Goal: Find specific page/section: Find specific page/section

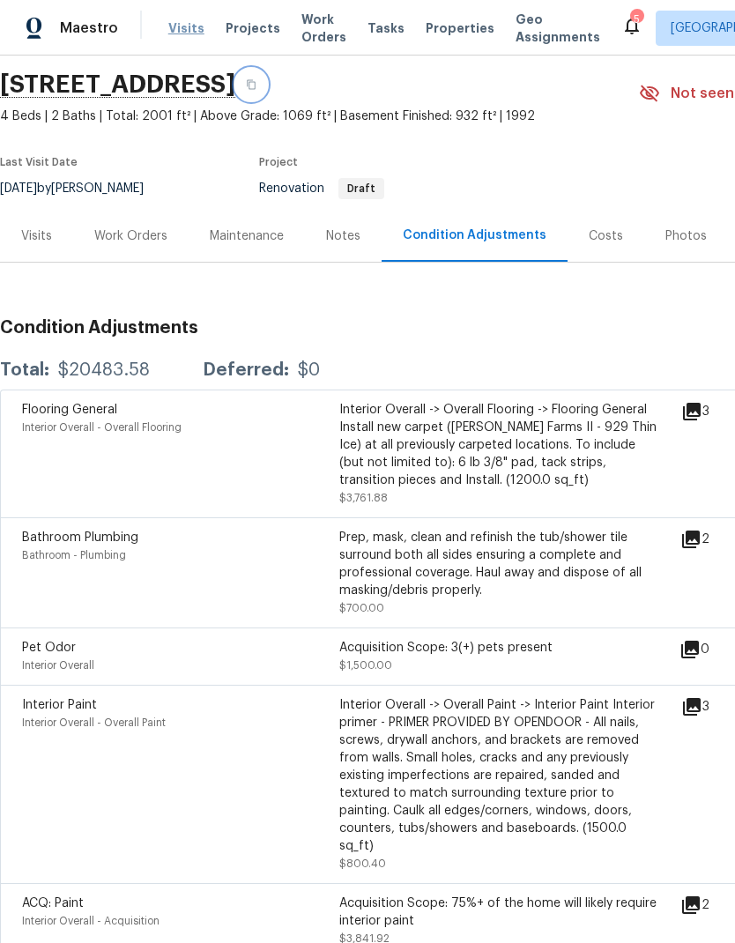
scroll to position [57, 0]
click at [179, 21] on span "Visits" at bounding box center [186, 28] width 36 height 18
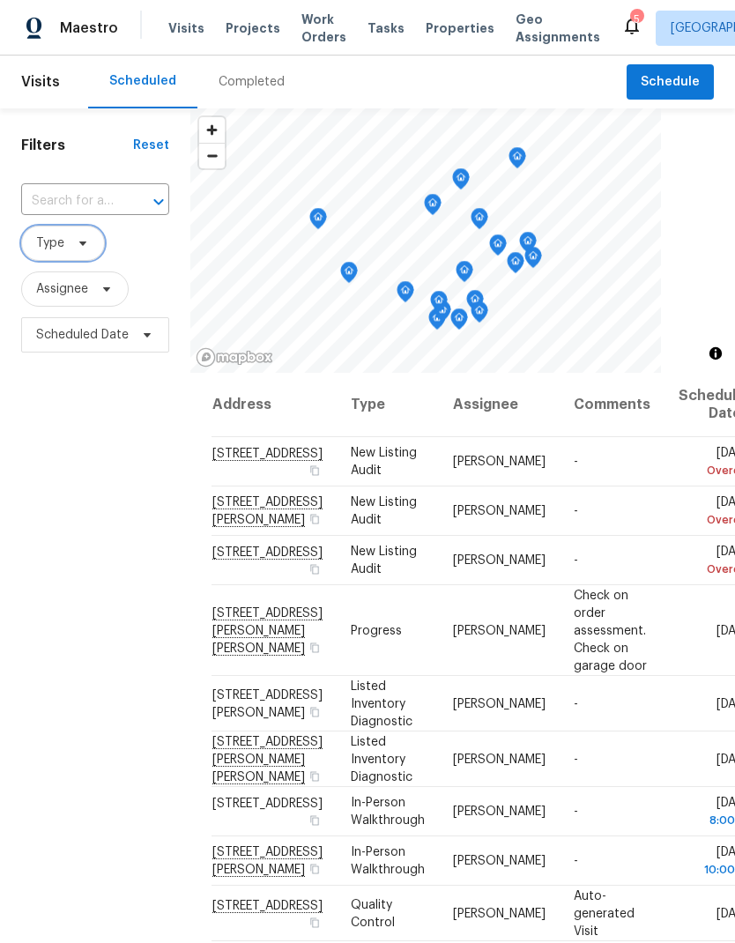
click at [85, 241] on icon at bounding box center [83, 243] width 14 height 14
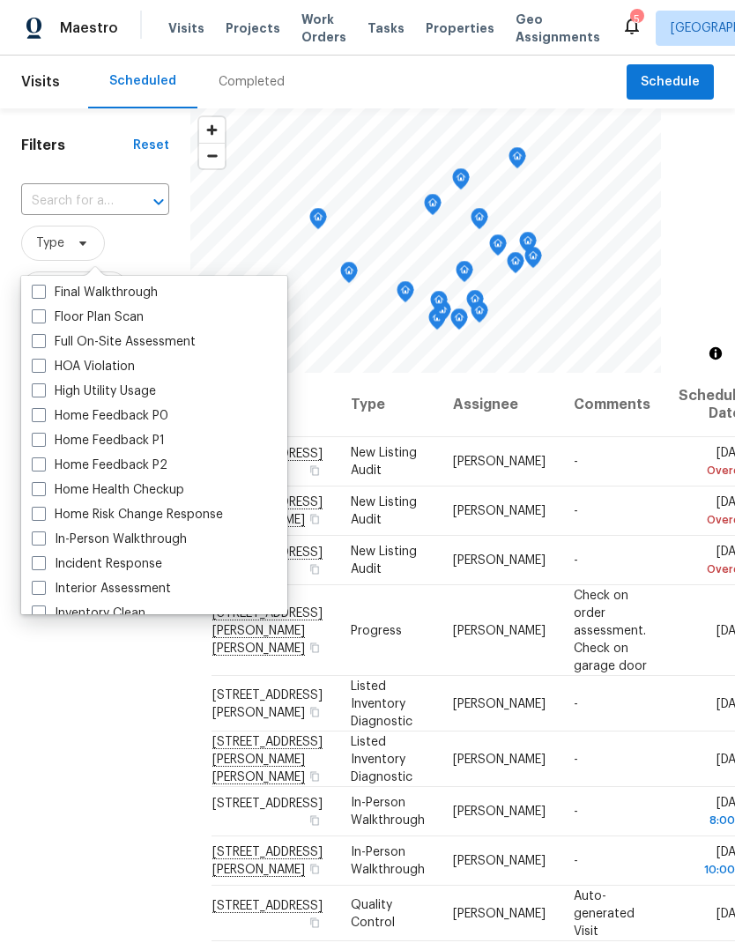
scroll to position [548, 0]
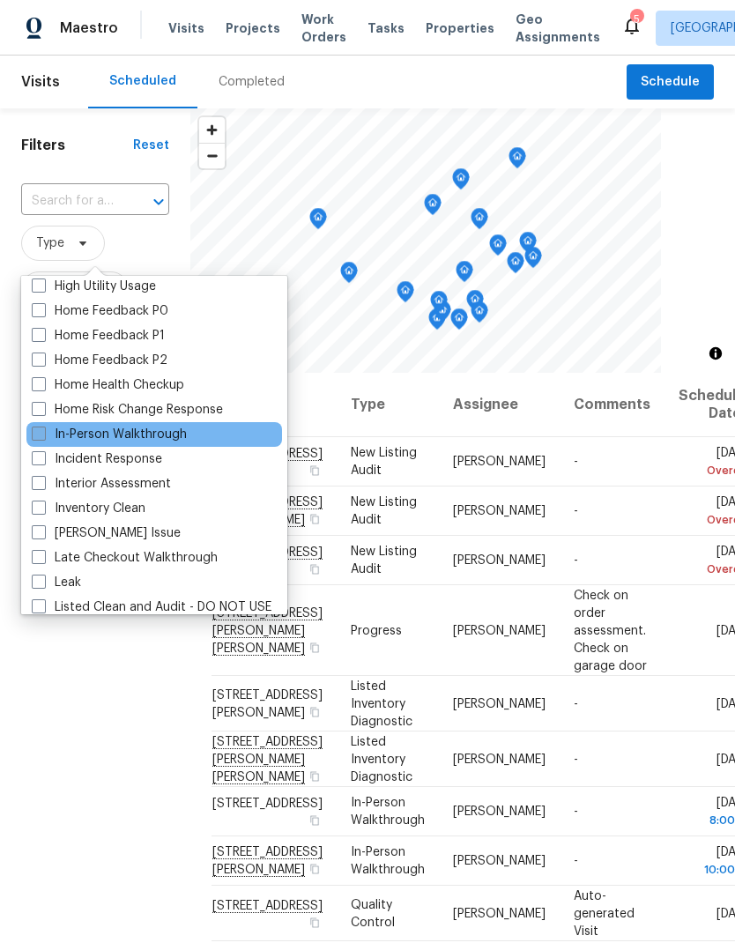
click at [39, 441] on label "In-Person Walkthrough" at bounding box center [109, 434] width 155 height 18
click at [39, 437] on input "In-Person Walkthrough" at bounding box center [37, 430] width 11 height 11
checkbox input "true"
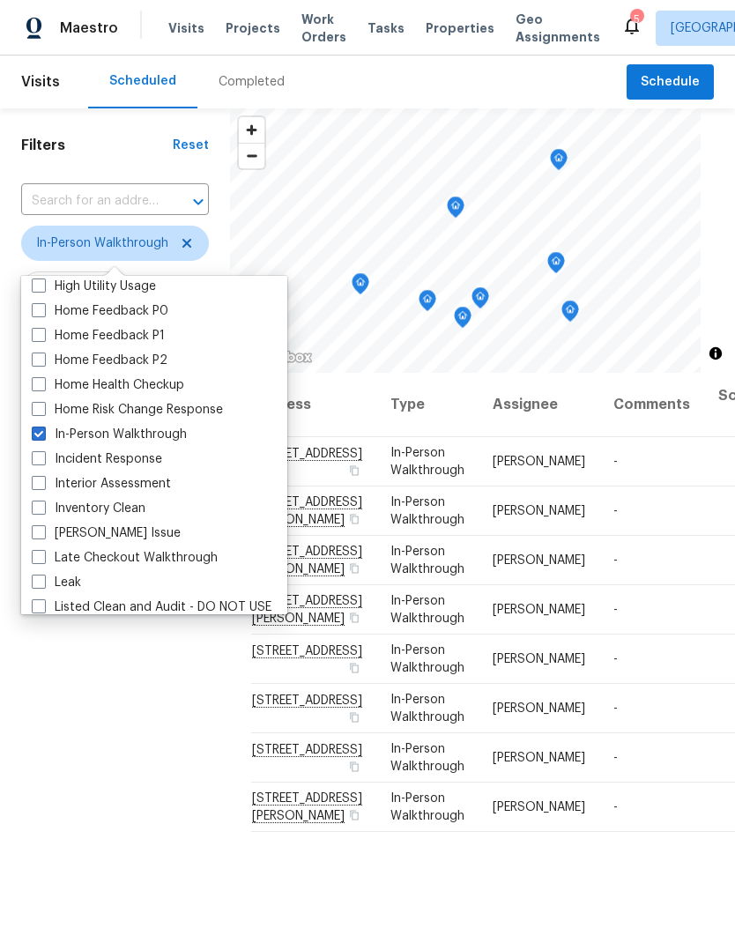
click at [124, 824] on div "Filters Reset ​ In-Person Walkthrough Assignee Scheduled Date" at bounding box center [115, 617] width 230 height 1018
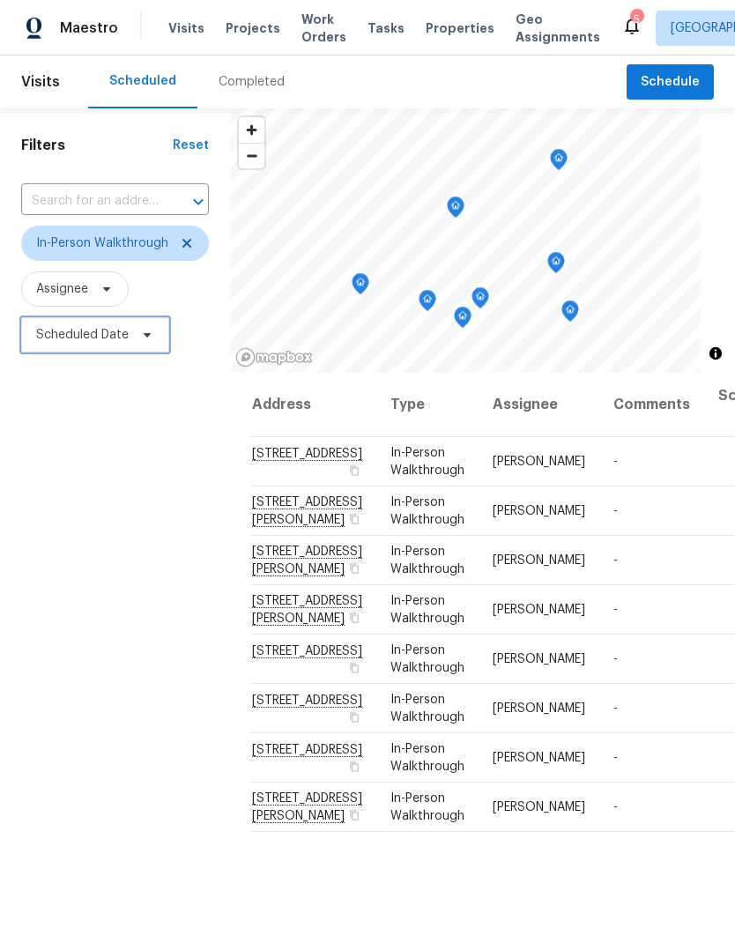
click at [115, 337] on span "Scheduled Date" at bounding box center [82, 335] width 92 height 18
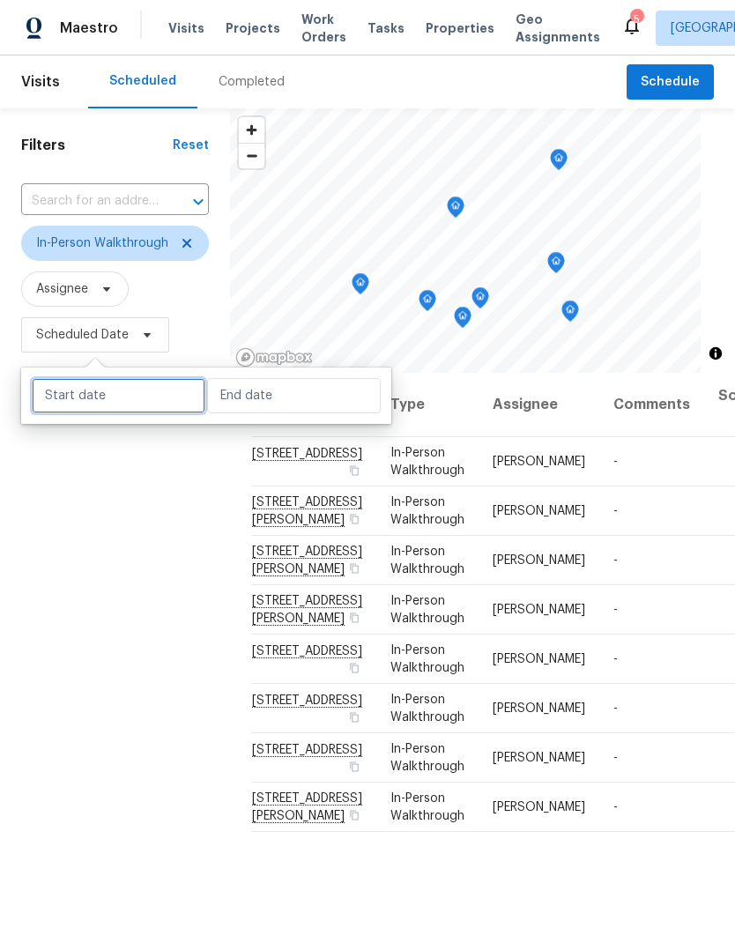
click at [160, 395] on input "text" at bounding box center [119, 395] width 174 height 35
select select "8"
select select "2025"
select select "9"
select select "2025"
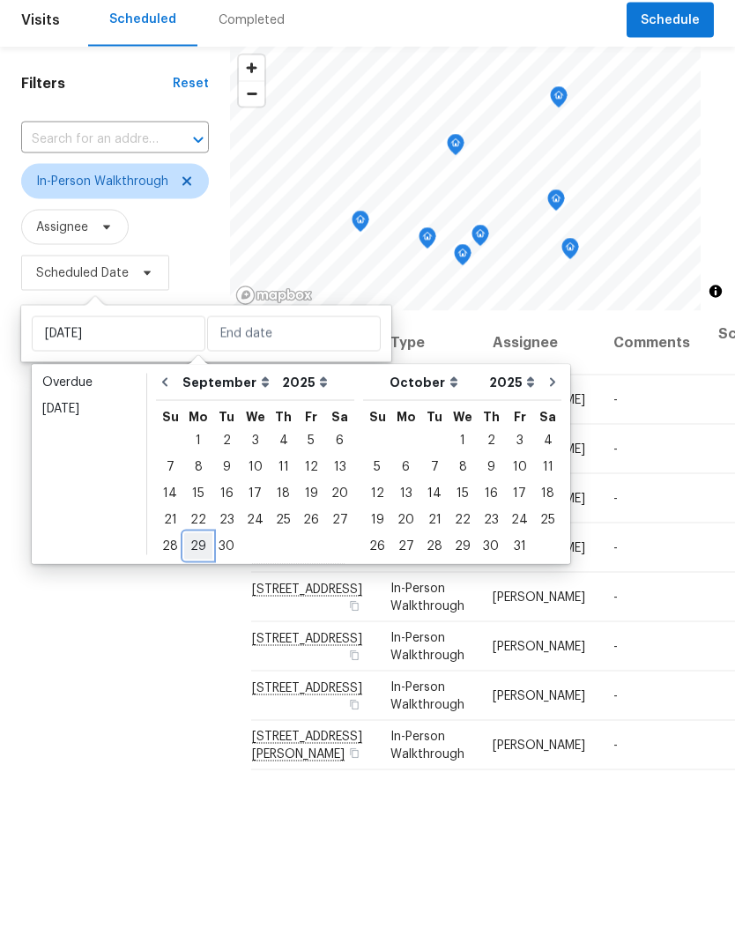
click at [202, 595] on div "29" at bounding box center [198, 607] width 28 height 25
type input "[DATE]"
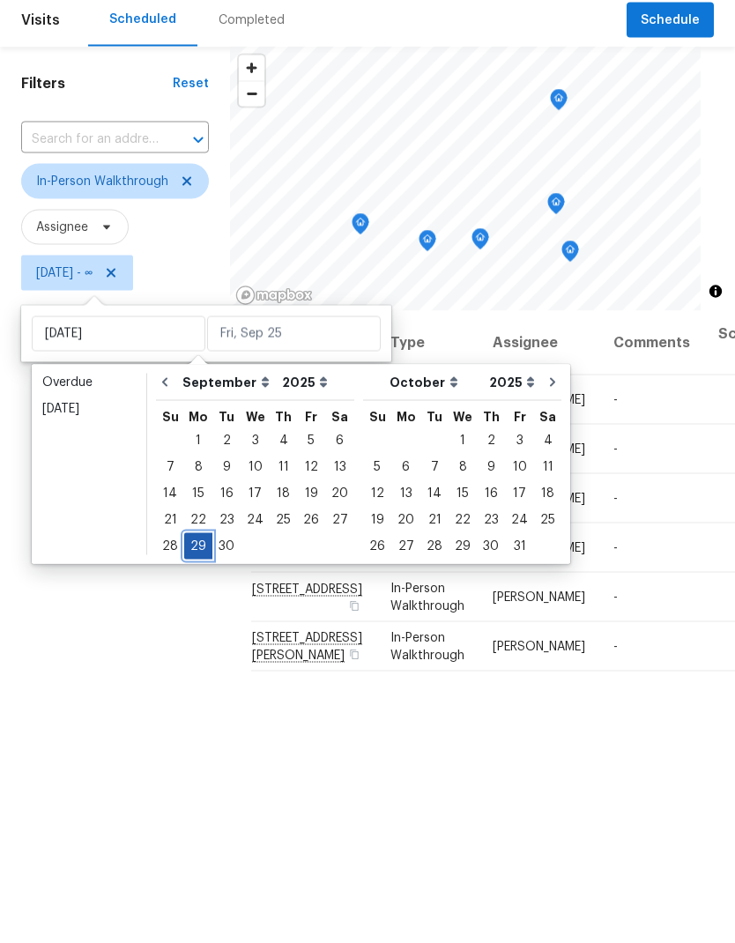
click at [196, 595] on div "29" at bounding box center [198, 607] width 28 height 25
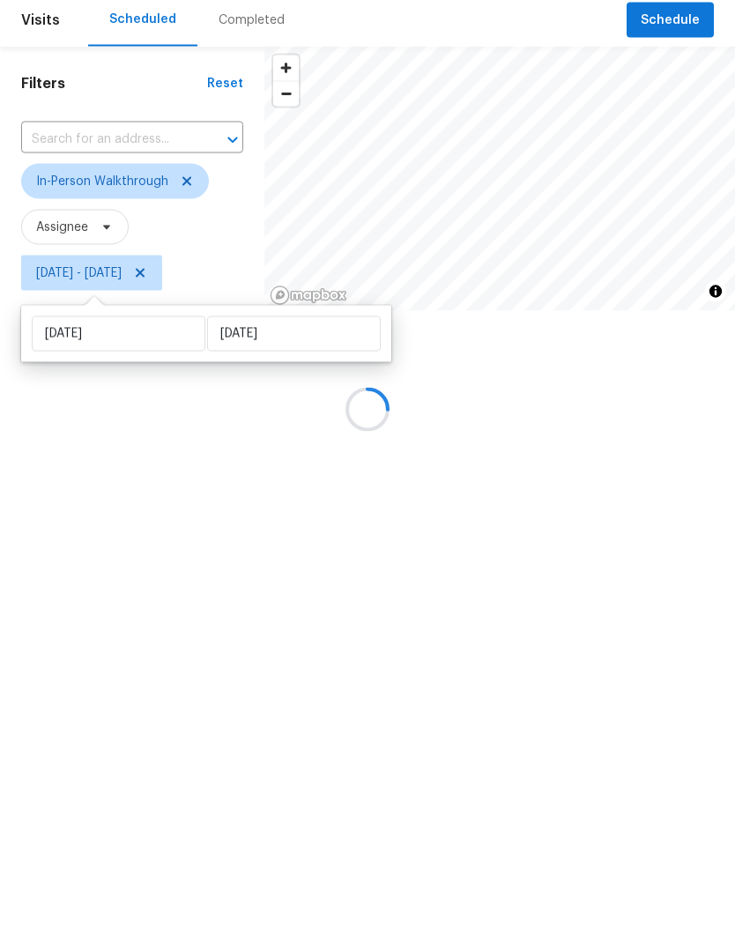
type input "[DATE]"
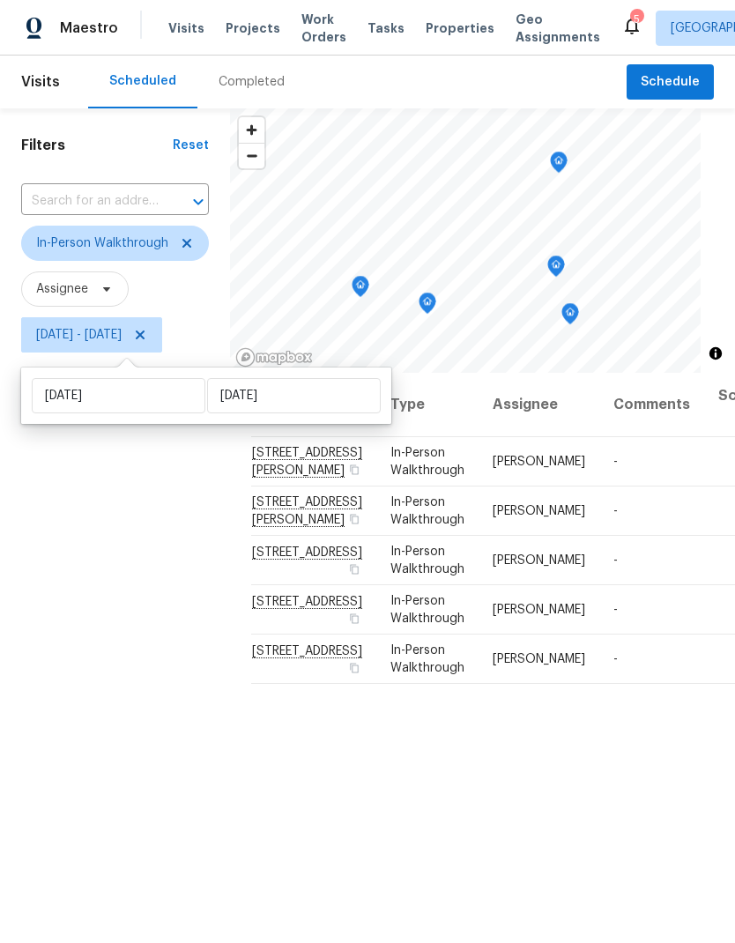
click at [139, 750] on div "Filters Reset ​ In-Person Walkthrough Assignee [DATE] - [DATE]" at bounding box center [115, 617] width 230 height 1018
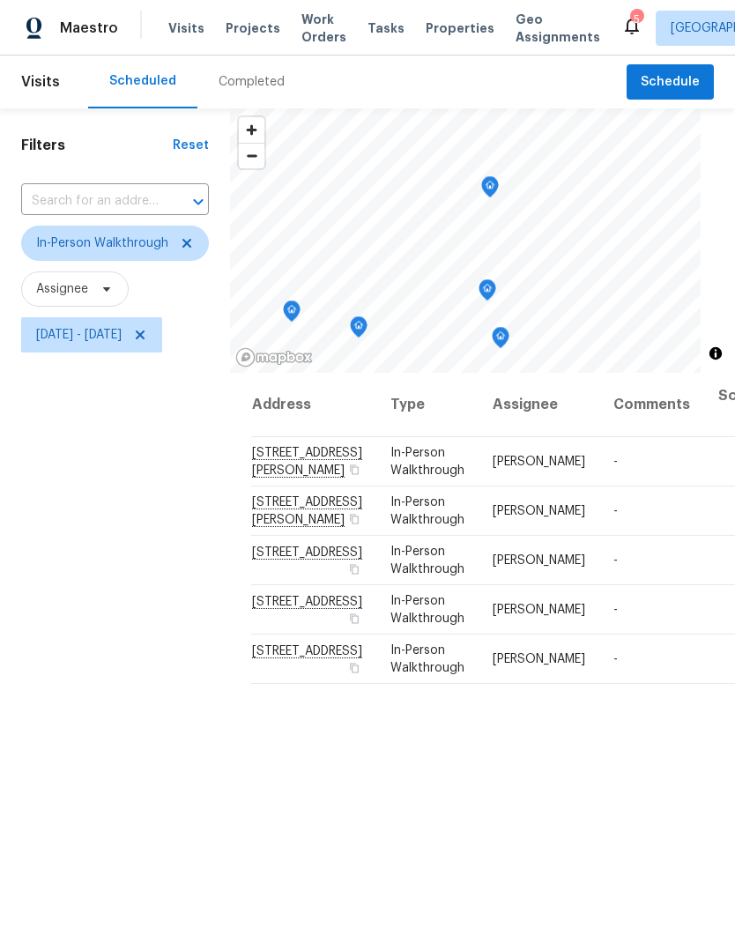
click at [366, 328] on icon "Map marker" at bounding box center [359, 327] width 16 height 20
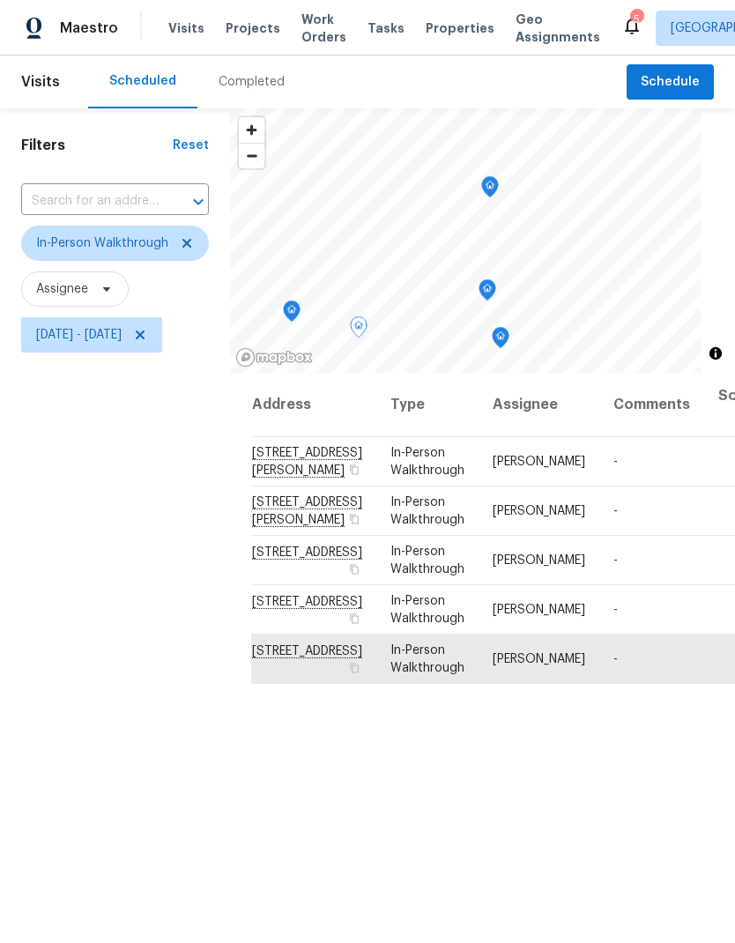
click at [495, 293] on icon "Map marker" at bounding box center [487, 290] width 16 height 20
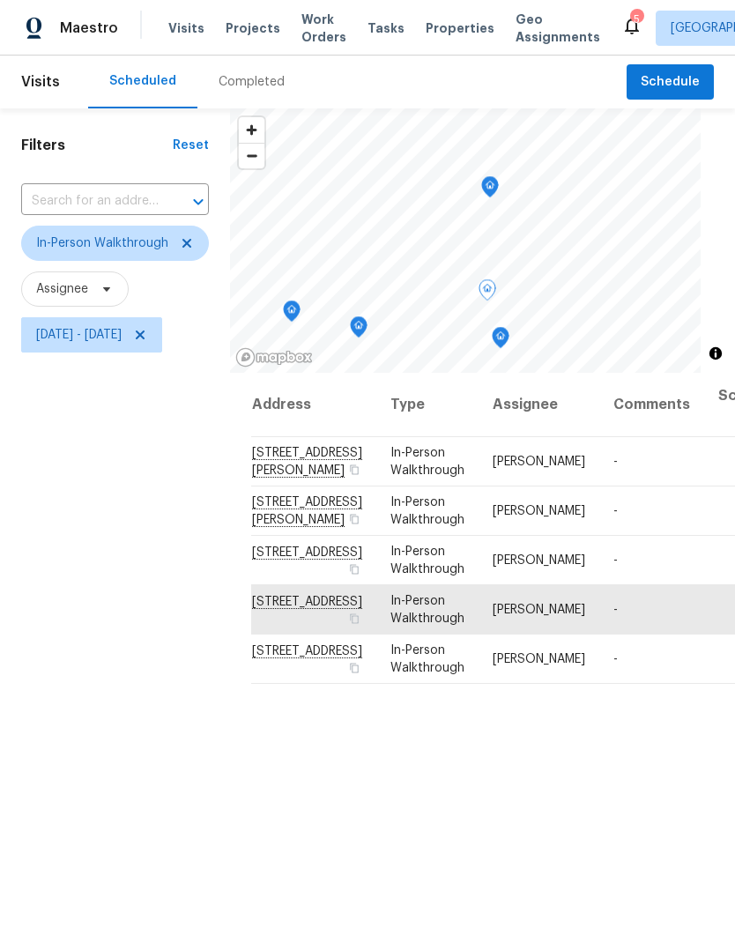
click at [508, 340] on icon "Map marker" at bounding box center [500, 338] width 16 height 20
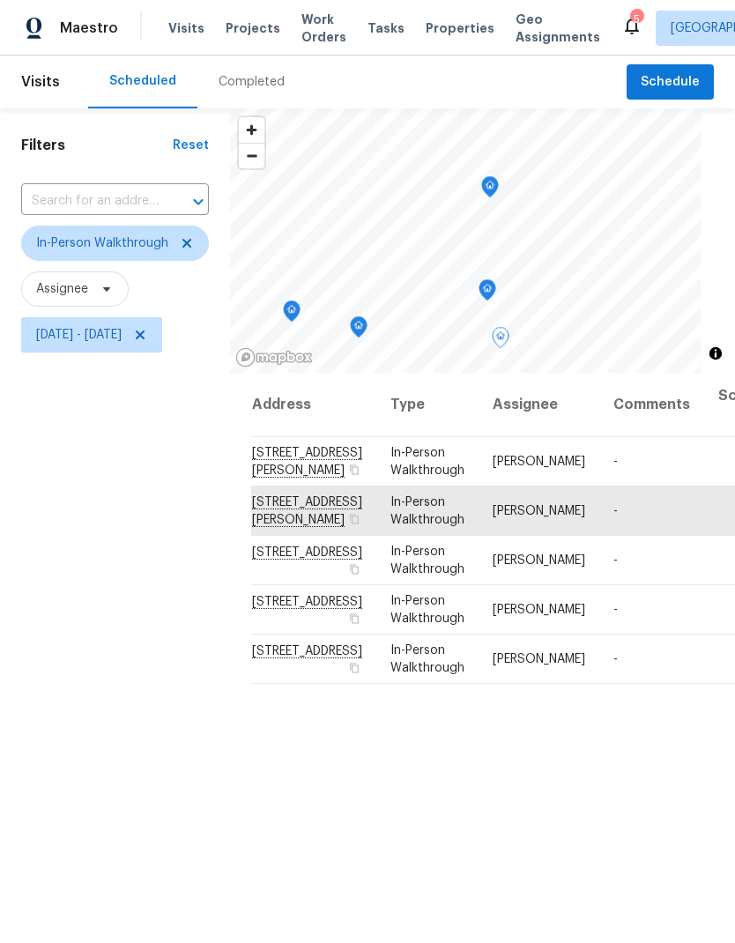
click at [366, 322] on icon "Map marker" at bounding box center [359, 327] width 16 height 20
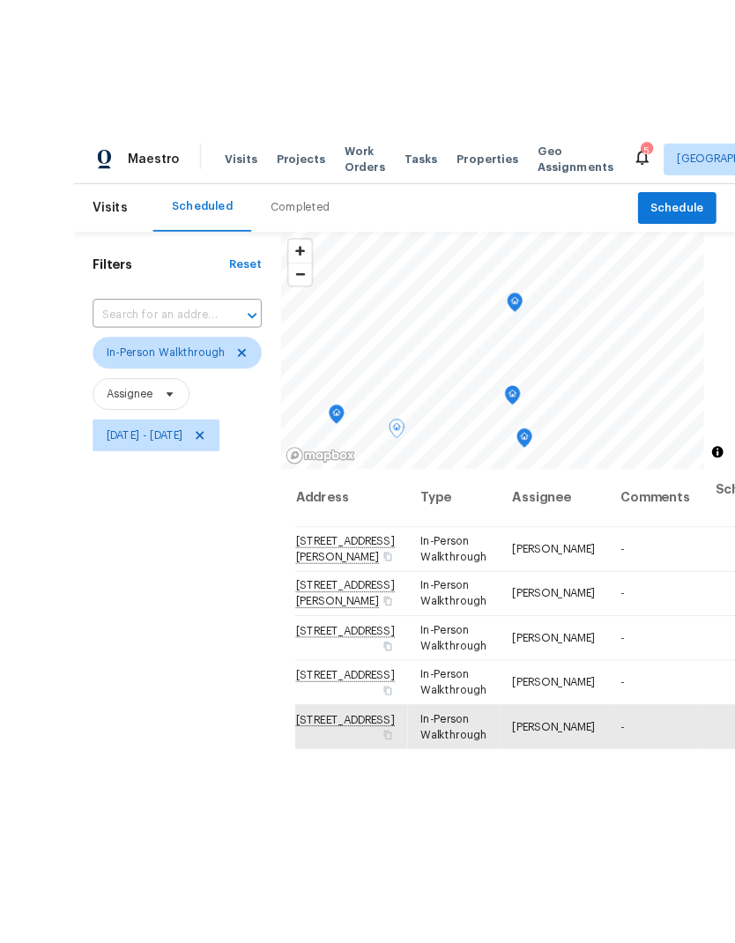
scroll to position [51, 0]
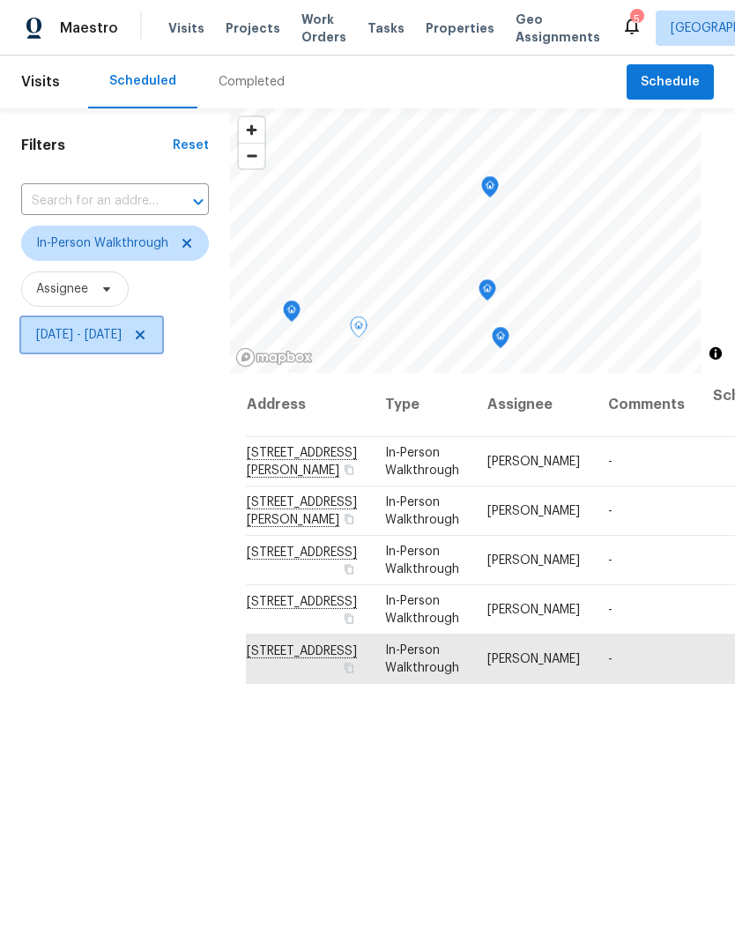
click at [147, 328] on icon at bounding box center [140, 335] width 14 height 14
